Goal: Transaction & Acquisition: Obtain resource

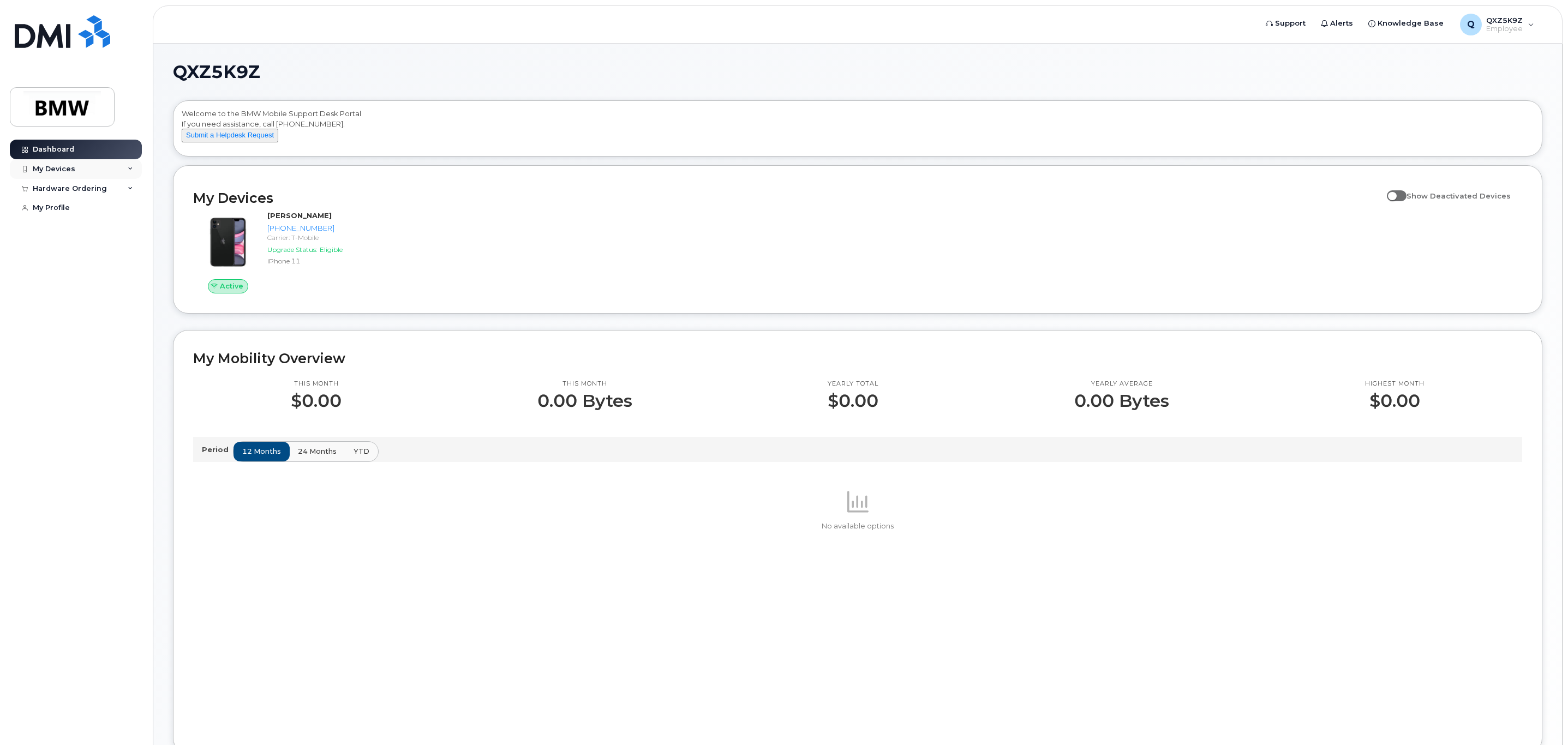
click at [56, 176] on div "My Devices" at bounding box center [76, 169] width 132 height 19
click at [60, 252] on div "Hardware Ordering" at bounding box center [70, 248] width 74 height 9
click at [55, 293] on div "My Profile" at bounding box center [52, 288] width 37 height 9
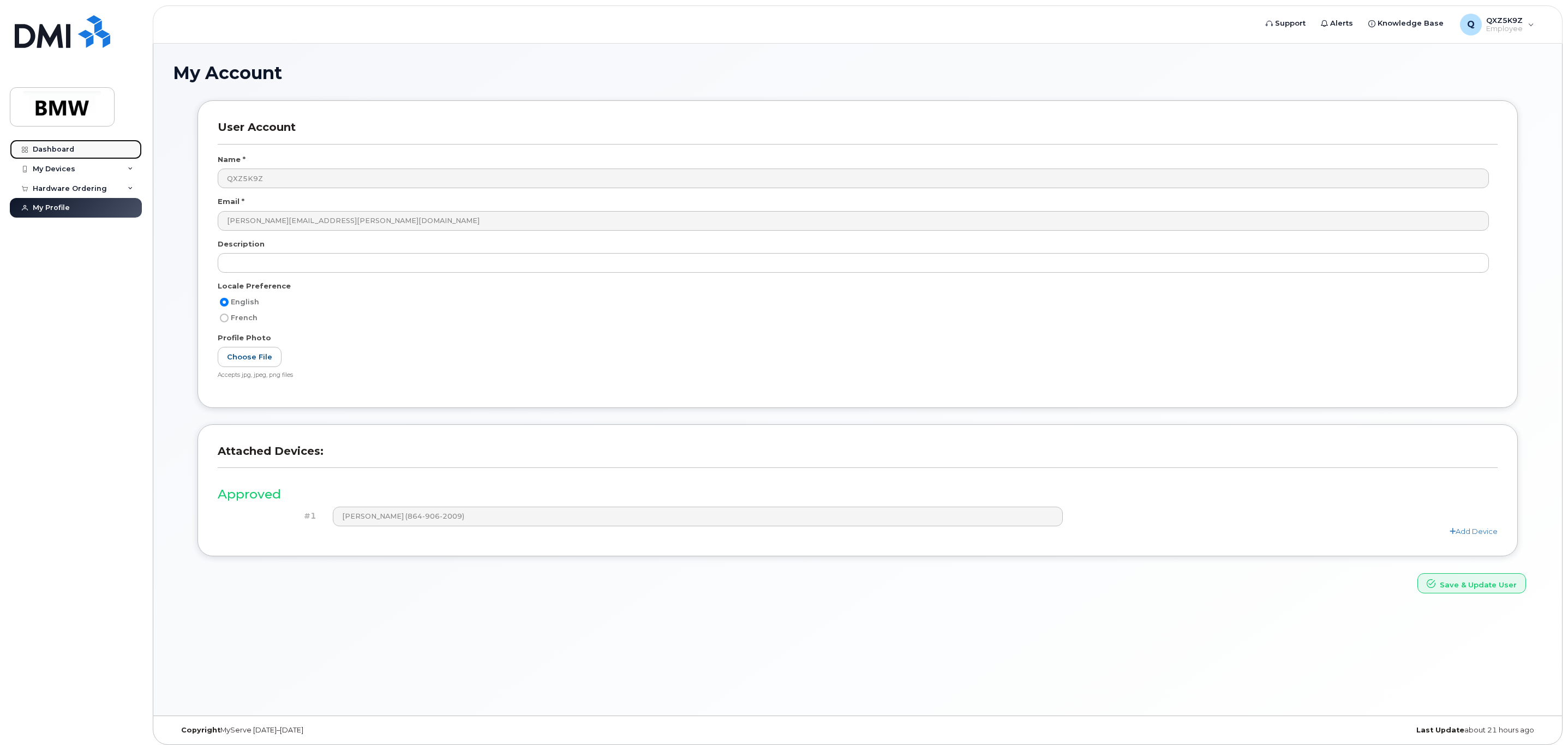
click at [46, 149] on div "Dashboard" at bounding box center [53, 149] width 41 height 9
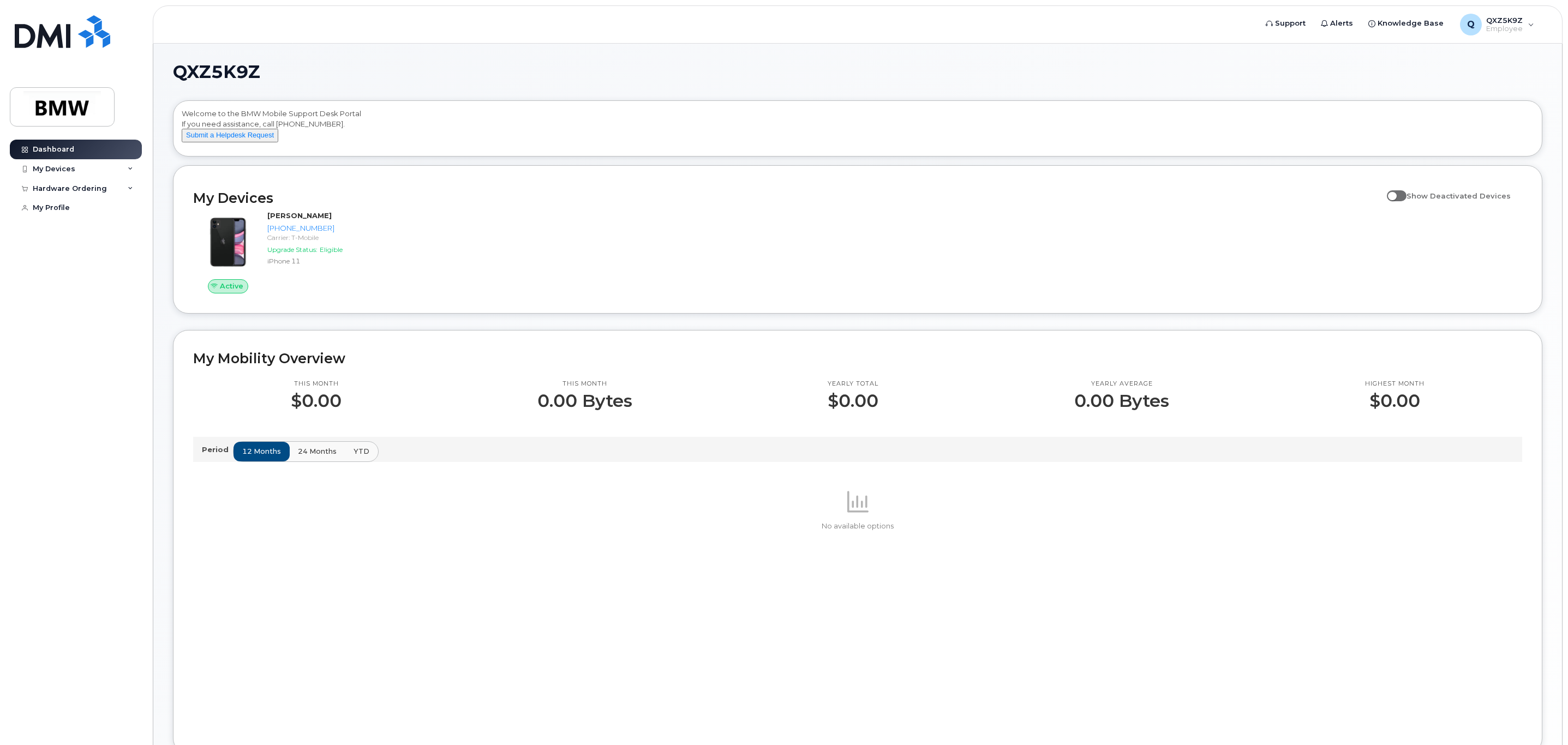
click at [210, 455] on p "Period" at bounding box center [217, 449] width 31 height 10
click at [323, 456] on span "24 months" at bounding box center [318, 451] width 39 height 10
click at [356, 456] on span "YTD" at bounding box center [362, 451] width 16 height 10
click at [257, 456] on span "12 months" at bounding box center [262, 451] width 39 height 10
click at [1533, 28] on div "Q QXZ5K9Z Employee" at bounding box center [1497, 24] width 90 height 22
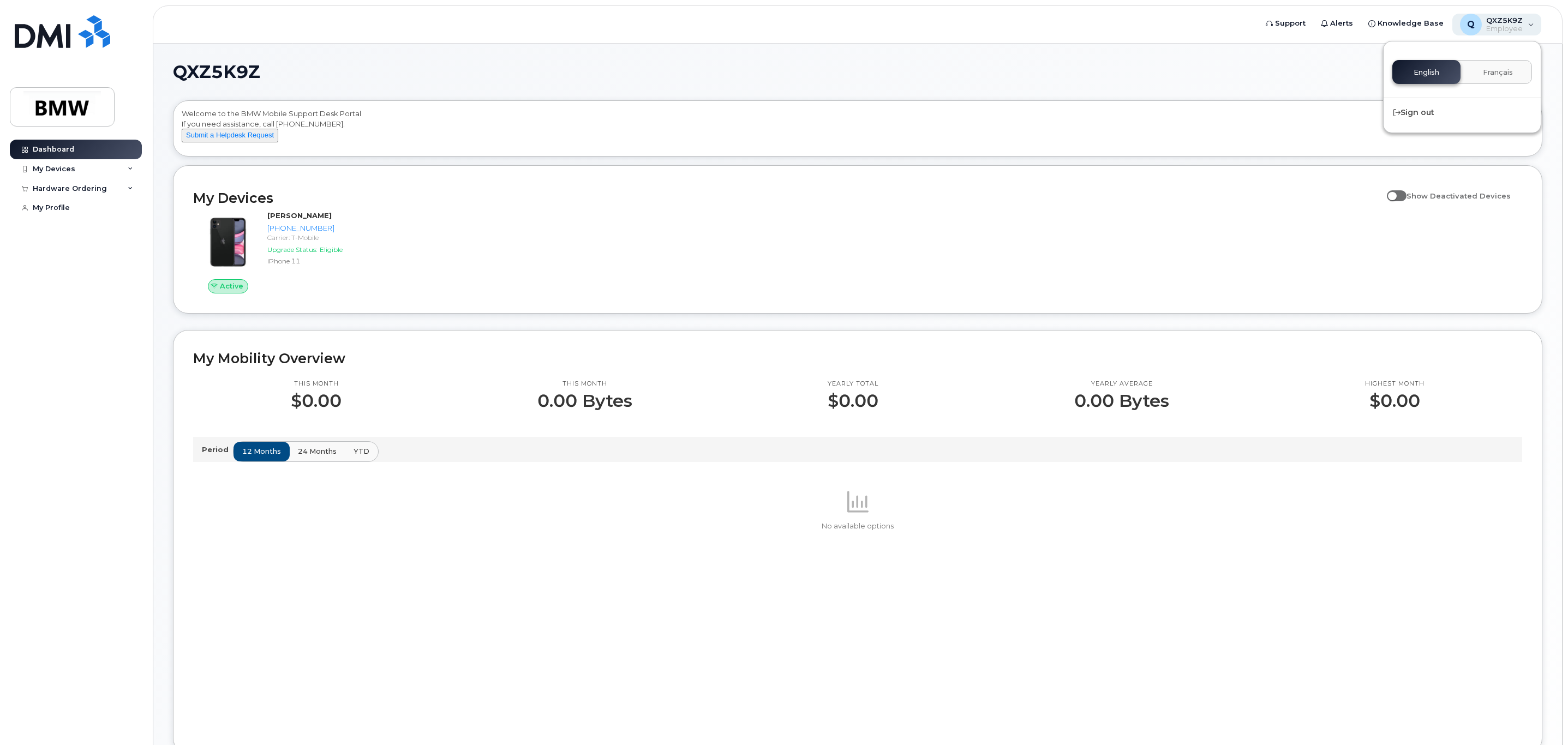
click at [1533, 27] on div "Q QXZ5K9Z Employee" at bounding box center [1497, 24] width 90 height 22
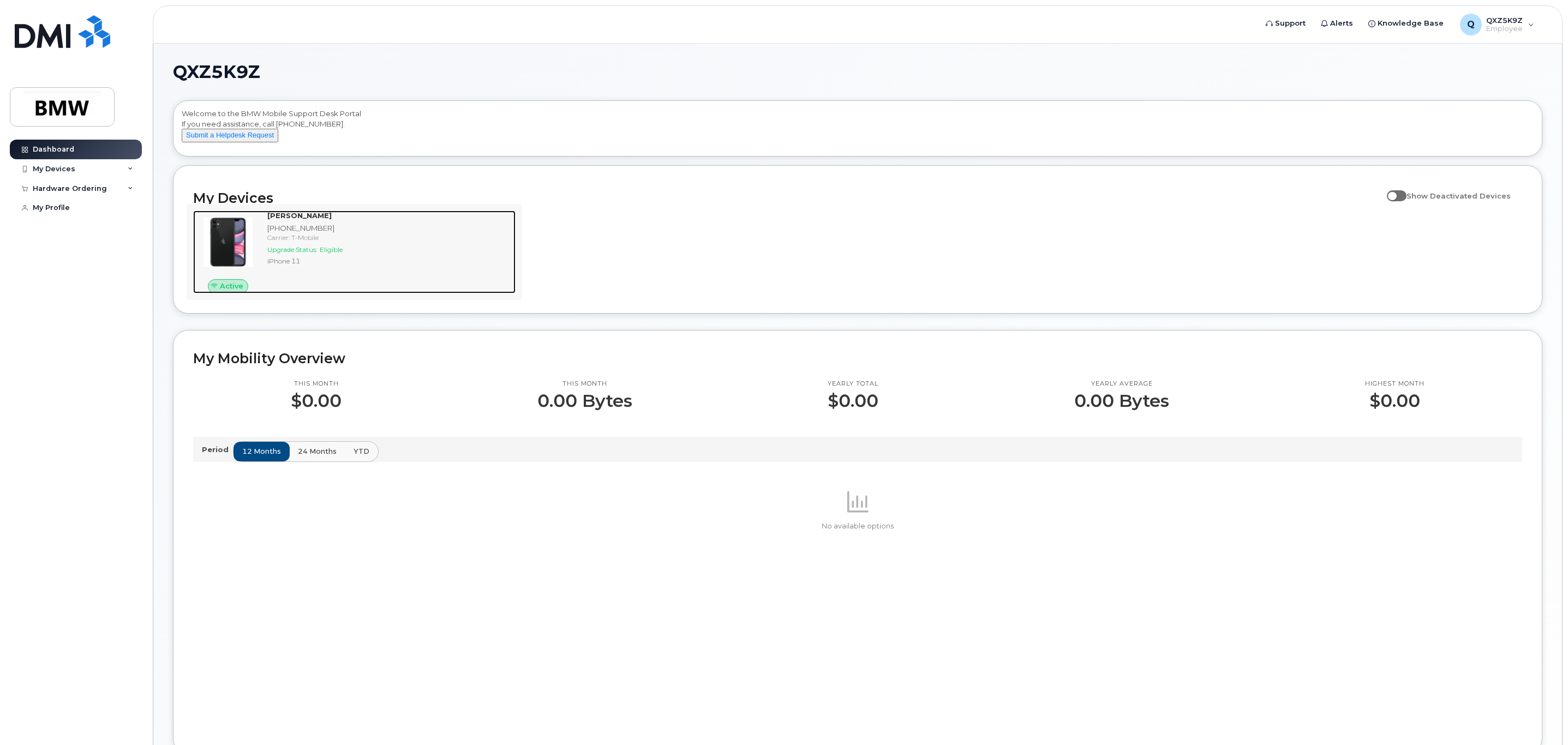
click at [327, 254] on span "Eligible" at bounding box center [331, 249] width 23 height 8
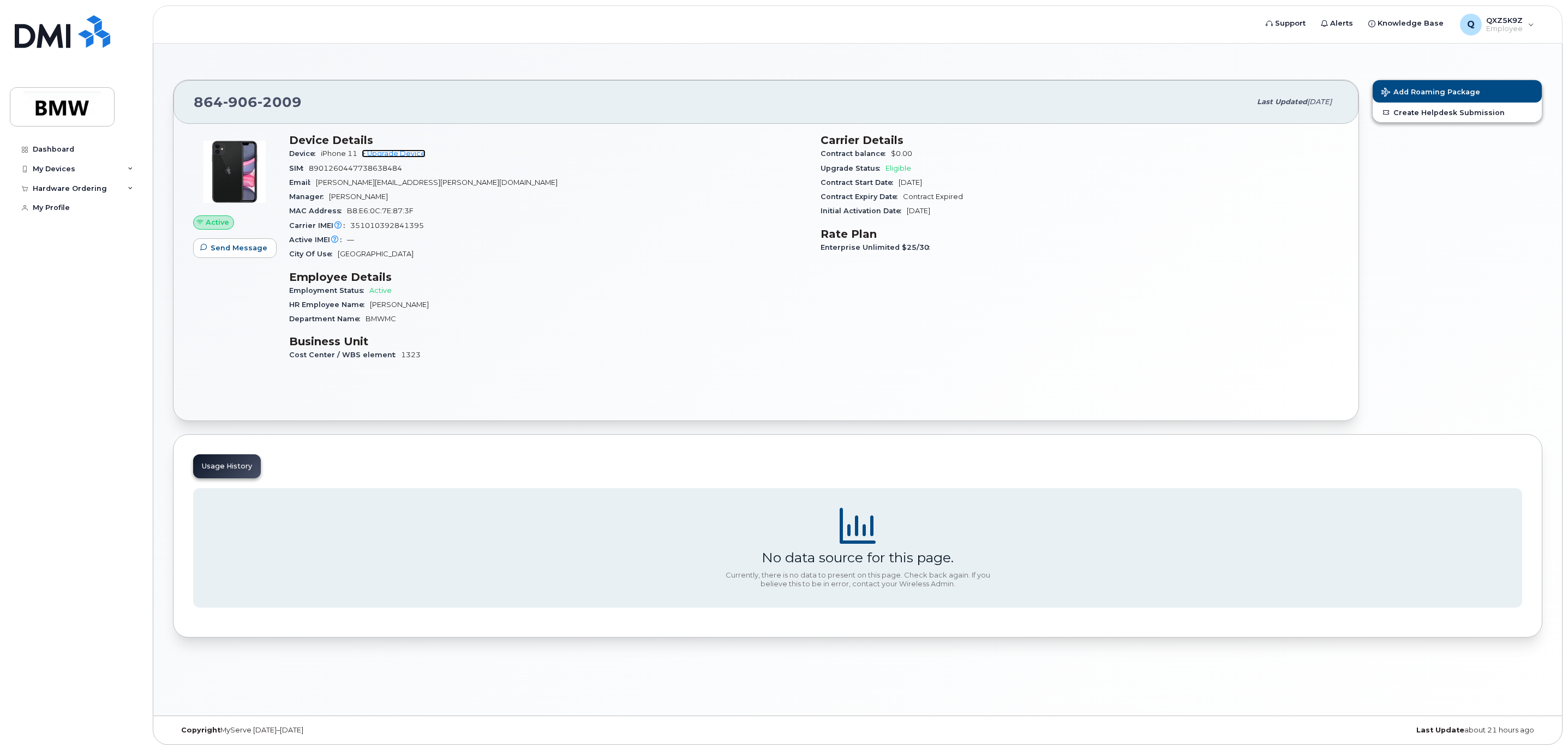
click at [405, 156] on link "+ Upgrade Device" at bounding box center [393, 153] width 64 height 8
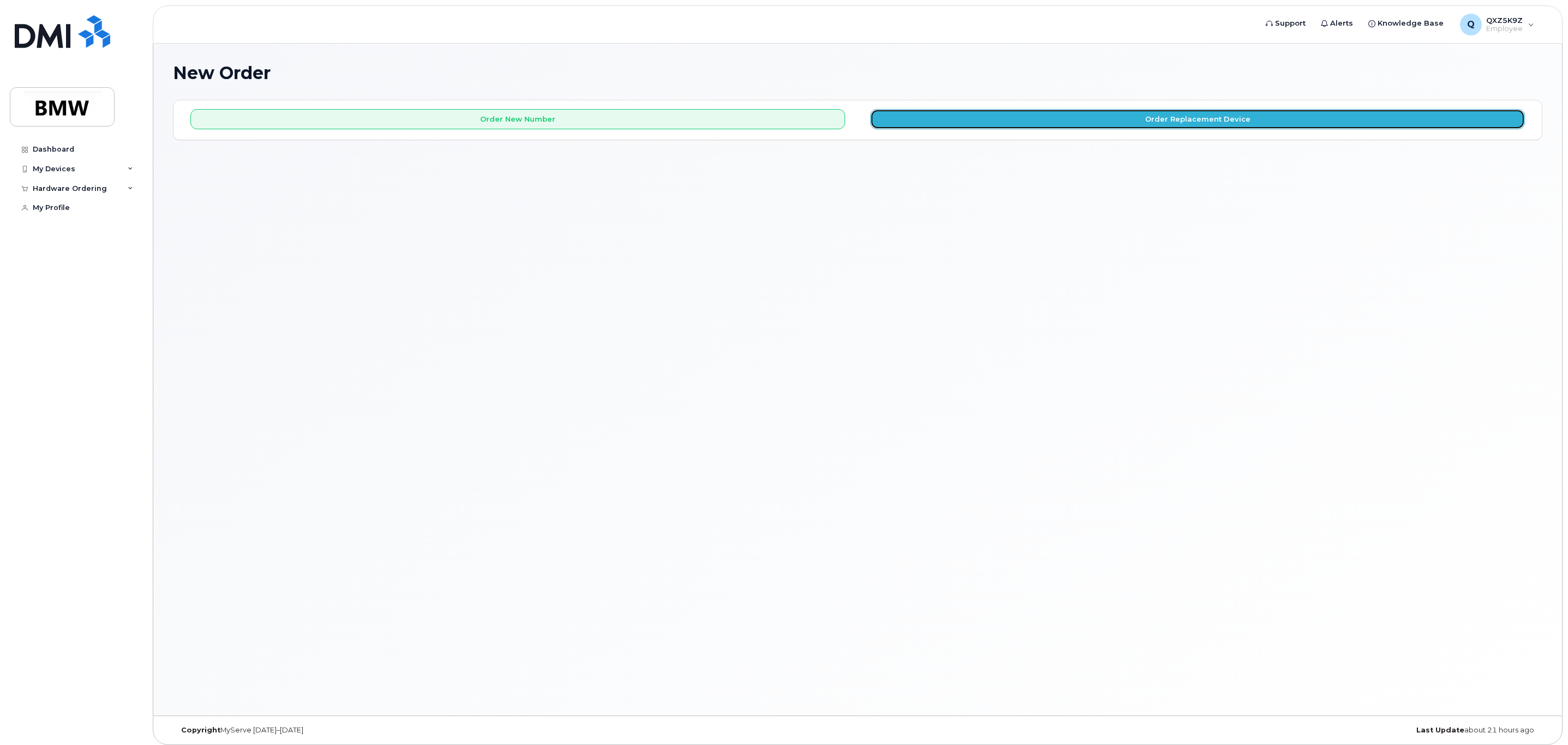
click at [1202, 119] on button "Order Replacement Device" at bounding box center [1198, 119] width 655 height 20
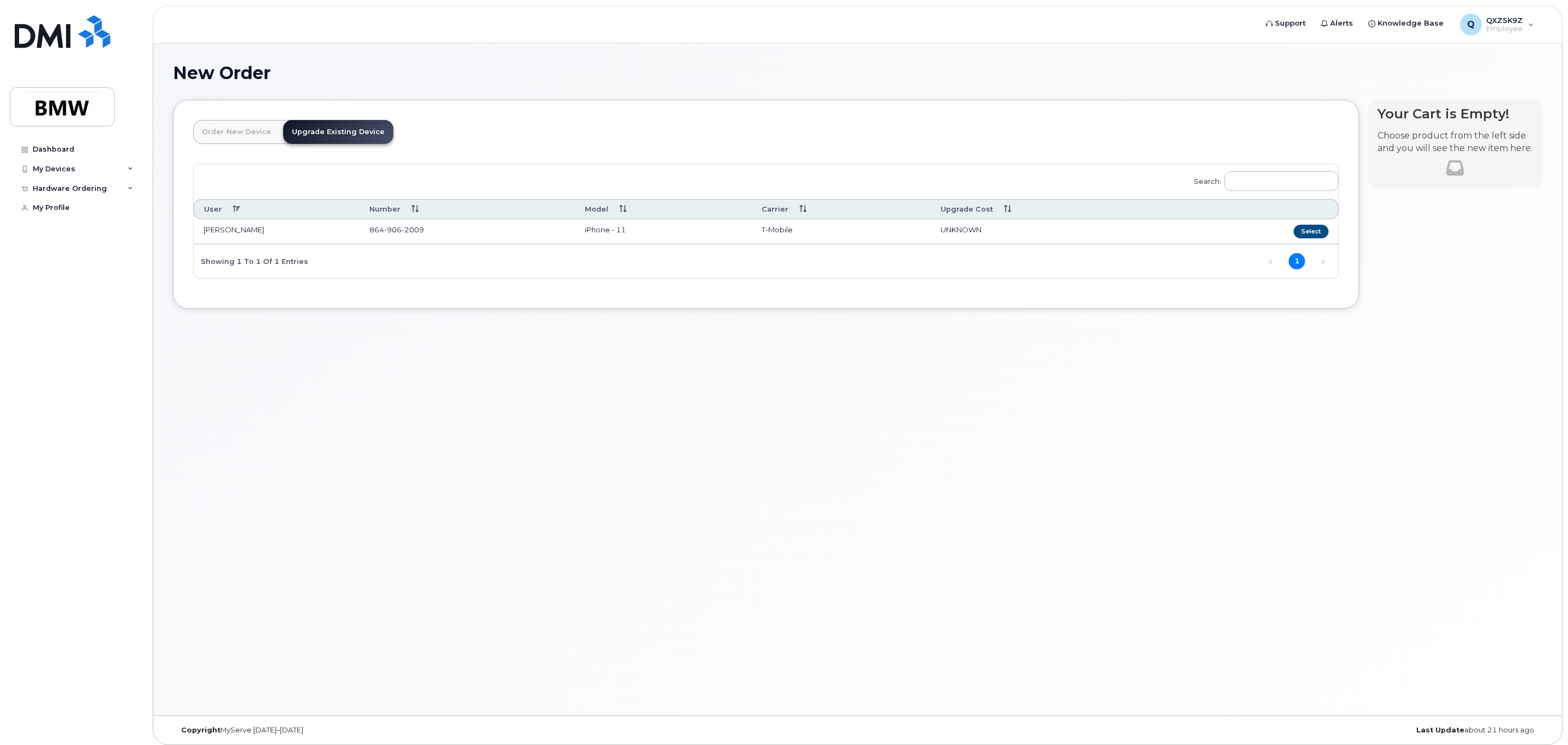
click at [358, 234] on td "[PERSON_NAME]" at bounding box center [277, 231] width 166 height 25
click at [1307, 232] on button "Select" at bounding box center [1311, 231] width 35 height 14
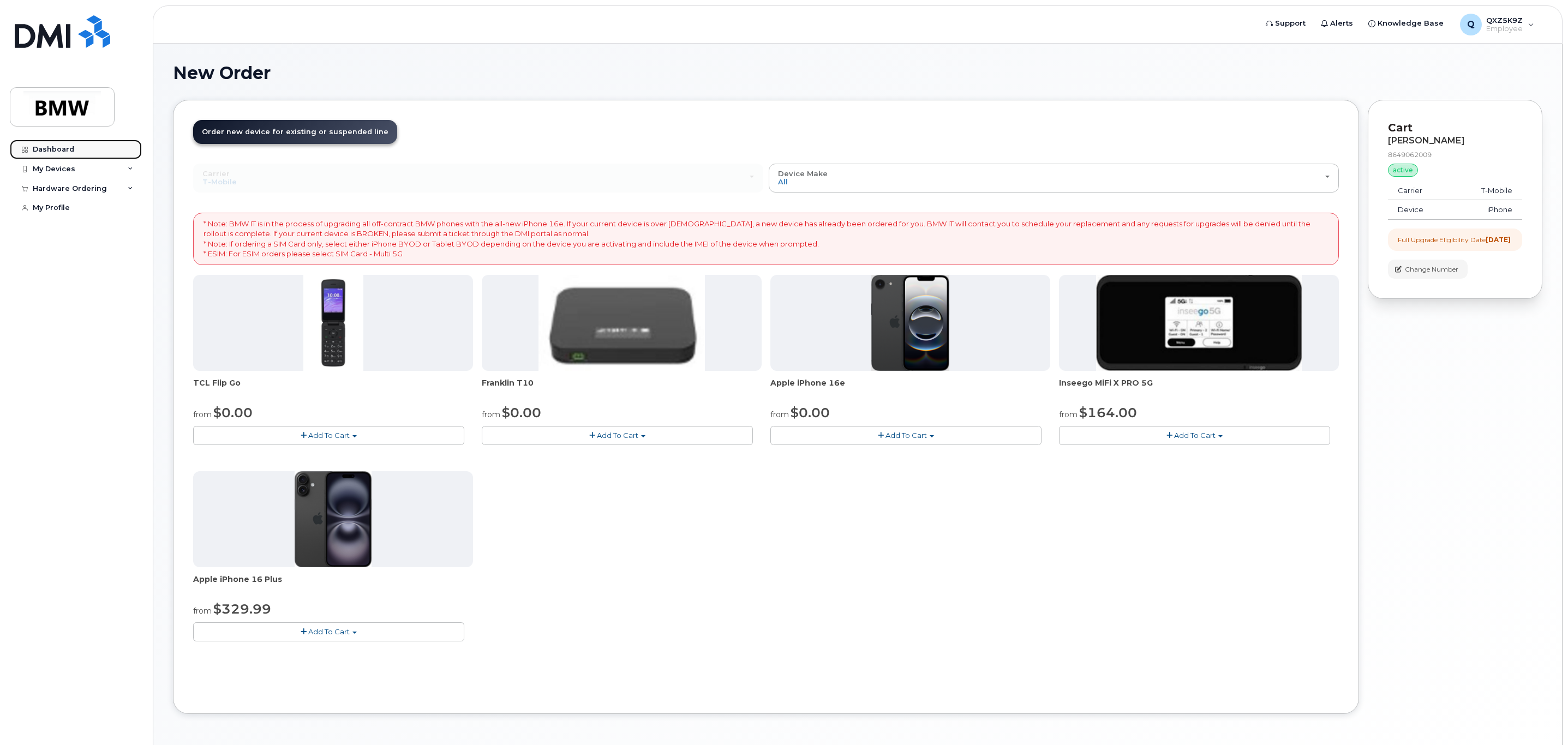
click at [60, 149] on div "Dashboard" at bounding box center [53, 149] width 41 height 9
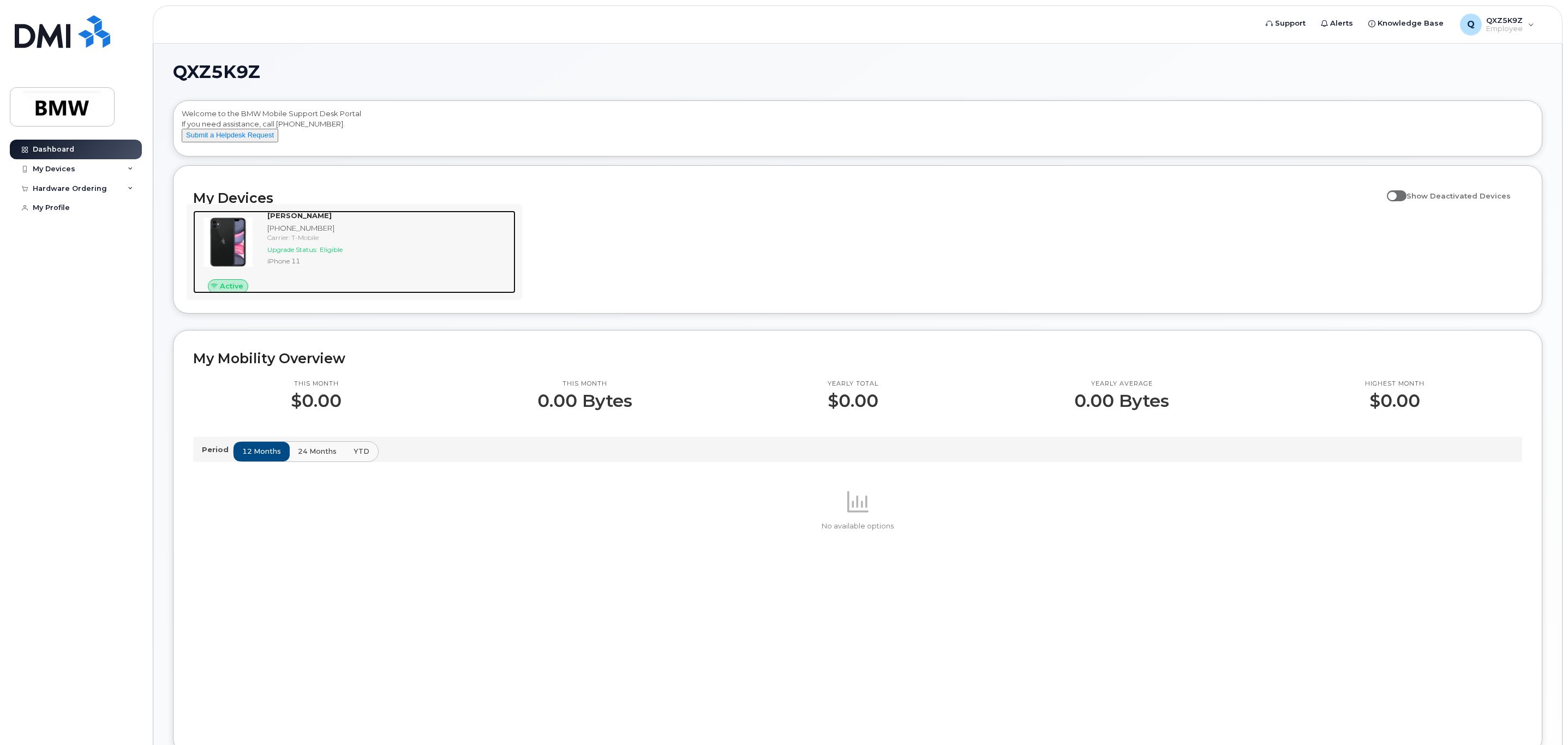
click at [334, 254] on span "Eligible" at bounding box center [331, 249] width 23 height 8
